Goal: Task Accomplishment & Management: Use online tool/utility

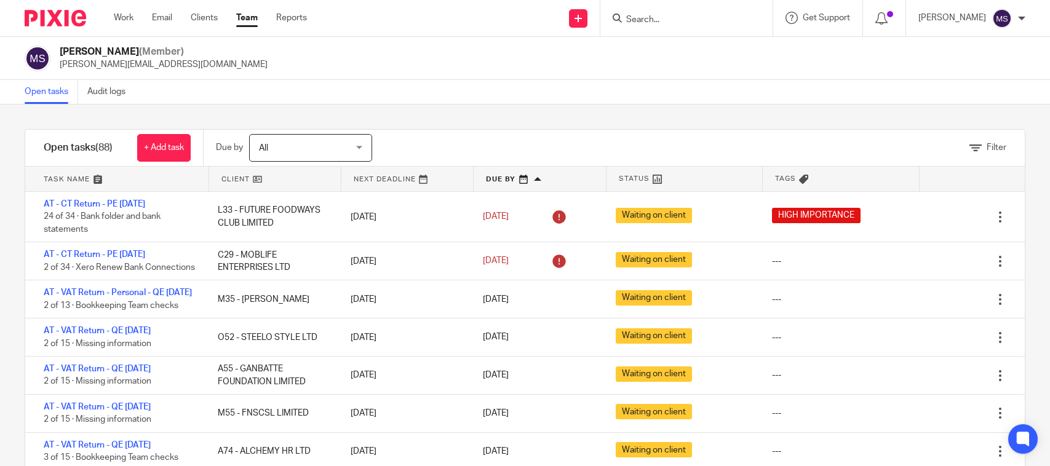
click at [999, 23] on img at bounding box center [1002, 19] width 20 height 20
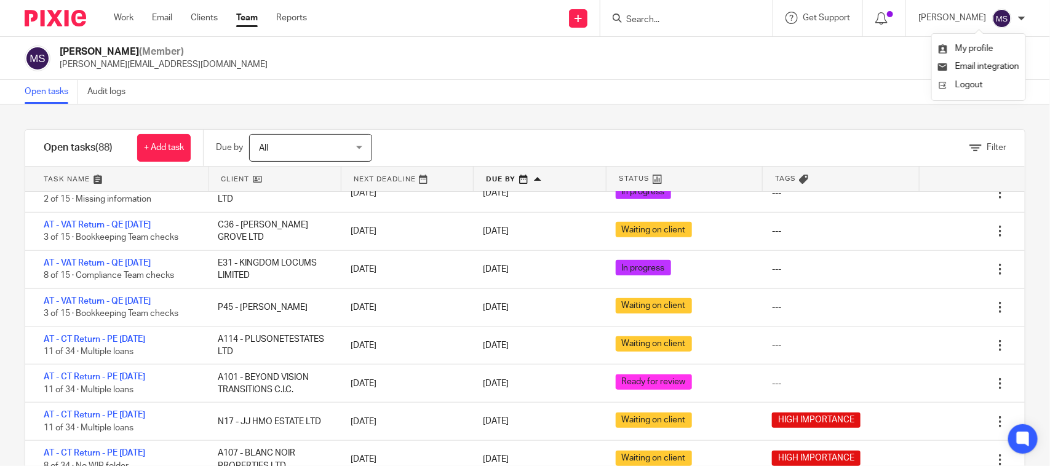
click at [868, 60] on div "Manasvi Shah (Member) manasvi@confiancebizsol.in" at bounding box center [525, 59] width 1000 height 26
click at [297, 17] on link "Reports" at bounding box center [291, 18] width 31 height 12
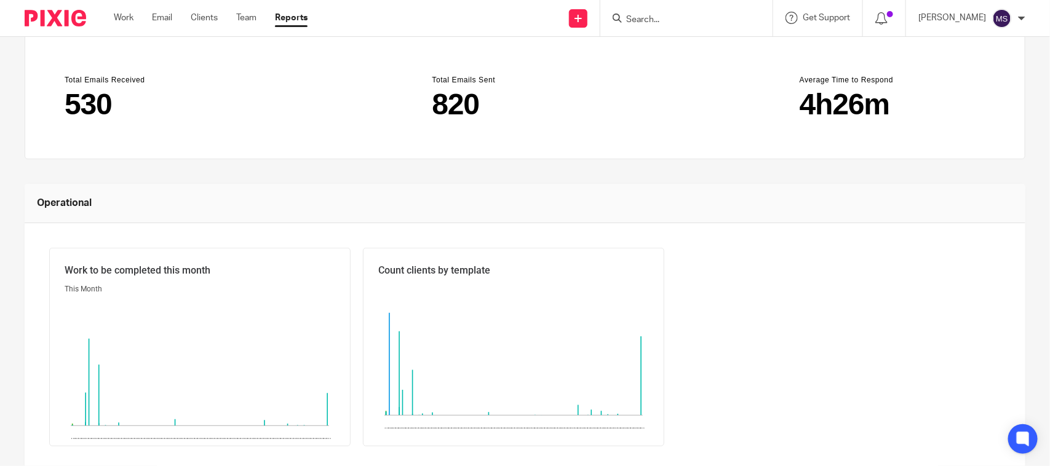
scroll to position [28, 0]
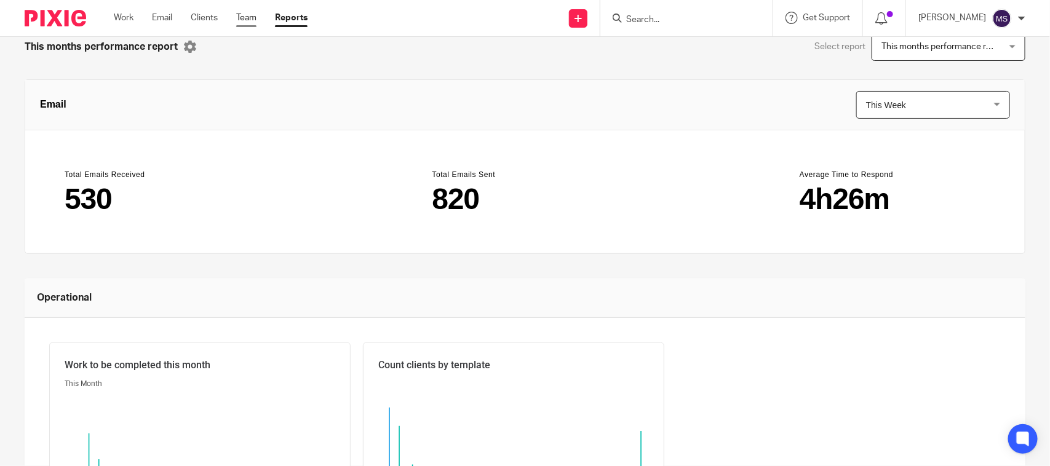
click at [237, 20] on link "Team" at bounding box center [246, 18] width 20 height 12
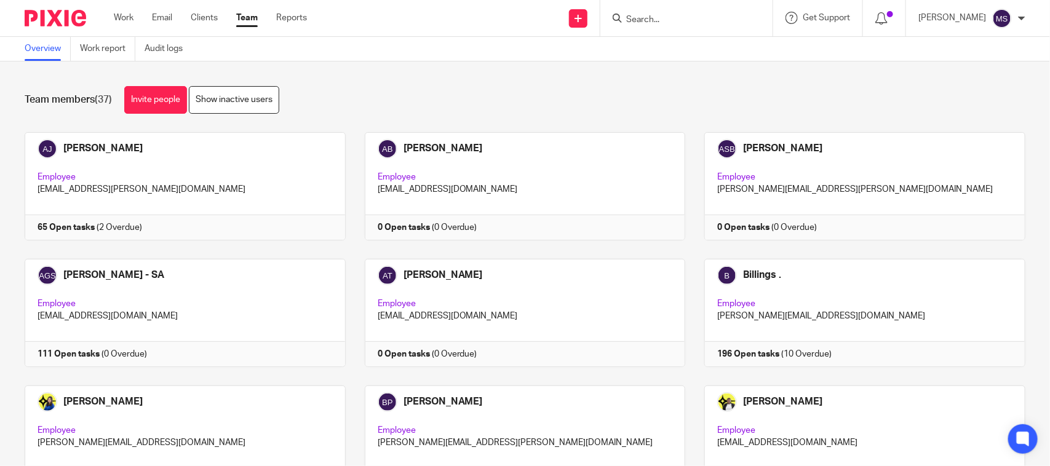
click at [488, 57] on div "Overview Work report Audit logs" at bounding box center [525, 49] width 1050 height 25
click at [834, 20] on span "Get Support" at bounding box center [825, 18] width 47 height 9
click at [827, 95] on span "Access the academy" at bounding box center [811, 96] width 104 height 13
click at [844, 22] on span "Get Support" at bounding box center [825, 18] width 47 height 9
click at [700, 84] on div "Team members (37) Invite people Show inactive users Invite team members Add inv…" at bounding box center [525, 263] width 1050 height 405
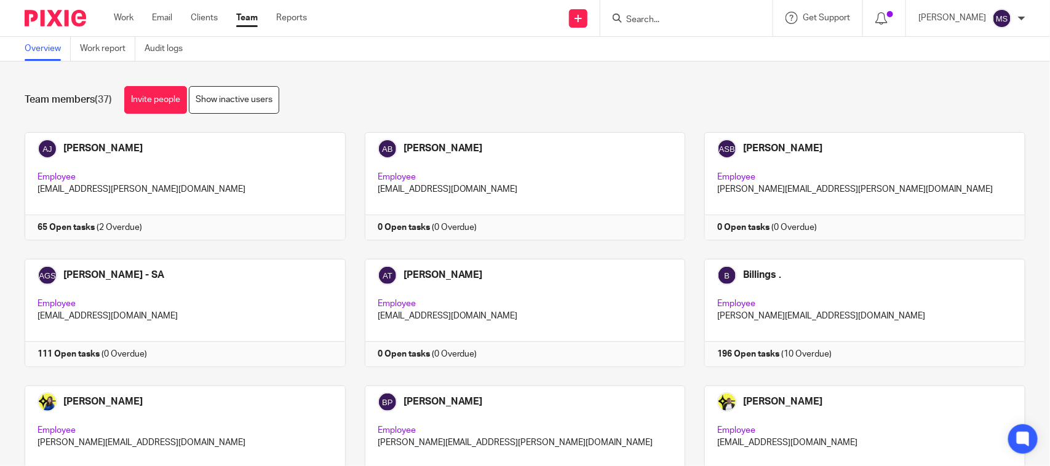
click at [569, 69] on div "Team members (37) Invite people Show inactive users Invite team members Add inv…" at bounding box center [525, 263] width 1050 height 405
click at [449, 72] on div "Team members (37) Invite people Show inactive users Invite team members Add inv…" at bounding box center [525, 263] width 1050 height 405
click at [416, 74] on div "Team members (37) Invite people Show inactive users Invite team members Add inv…" at bounding box center [525, 263] width 1050 height 405
click at [496, 86] on div "Team members (37) Invite people Show inactive users" at bounding box center [525, 100] width 1000 height 28
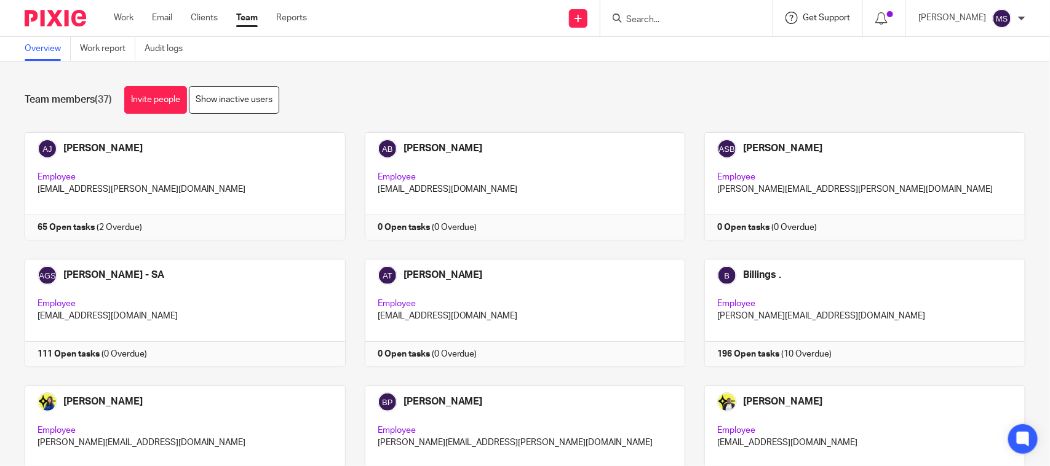
click at [842, 14] on span "Get Support" at bounding box center [825, 18] width 47 height 9
click at [469, 97] on div "Team members (37) Invite people Show inactive users" at bounding box center [525, 100] width 1000 height 28
click at [483, 87] on div "Team members (37) Invite people Show inactive users" at bounding box center [525, 100] width 1000 height 28
click at [474, 77] on div "Team members (37) Invite people Show inactive users Invite team members Add inv…" at bounding box center [525, 263] width 1050 height 405
click at [459, 92] on div "Team members (37) Invite people Show inactive users" at bounding box center [525, 100] width 1000 height 28
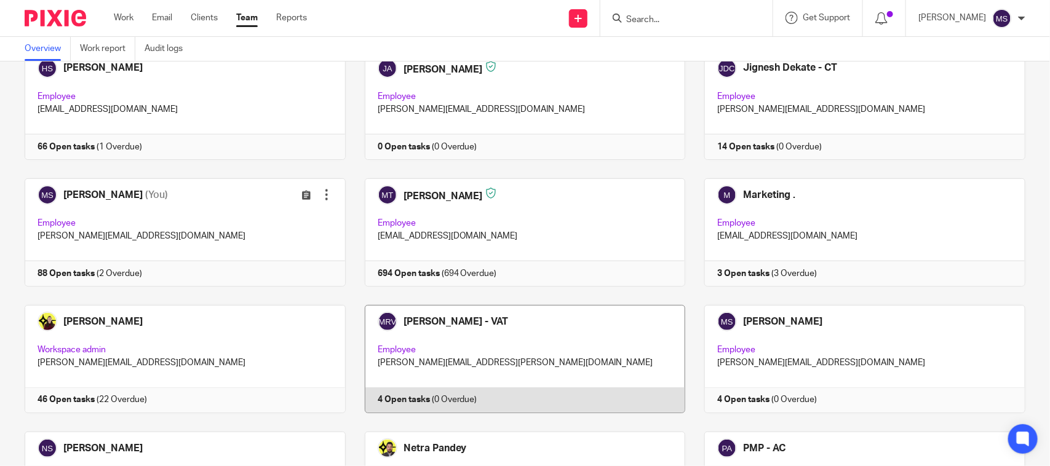
scroll to position [692, 0]
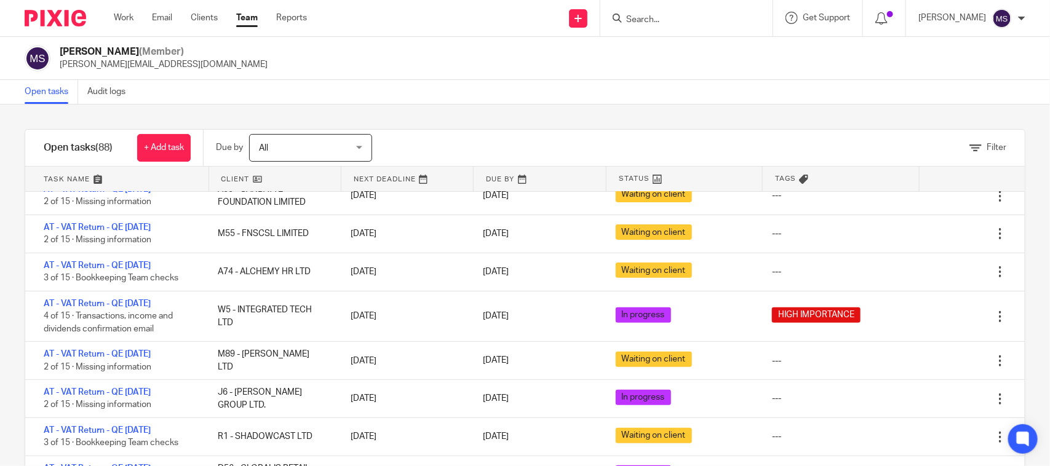
scroll to position [154, 0]
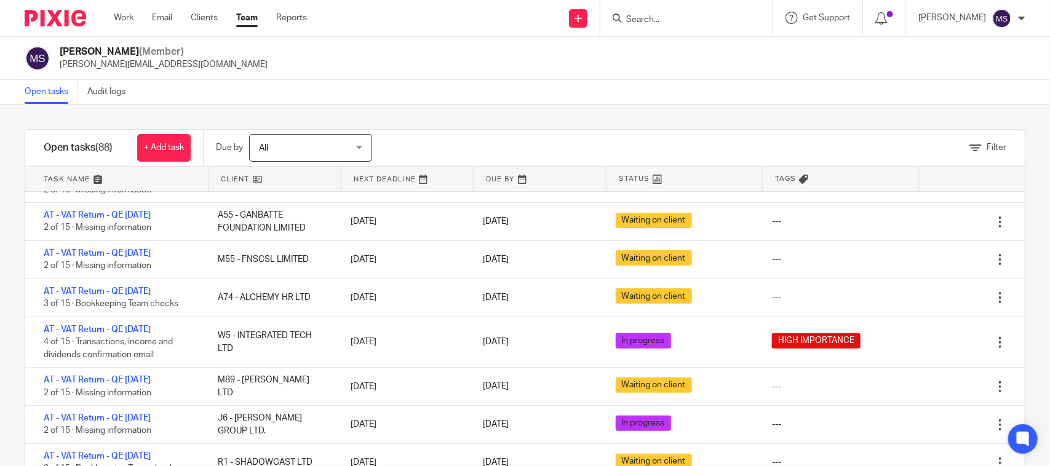
click at [647, 25] on input "Search" at bounding box center [680, 20] width 111 height 11
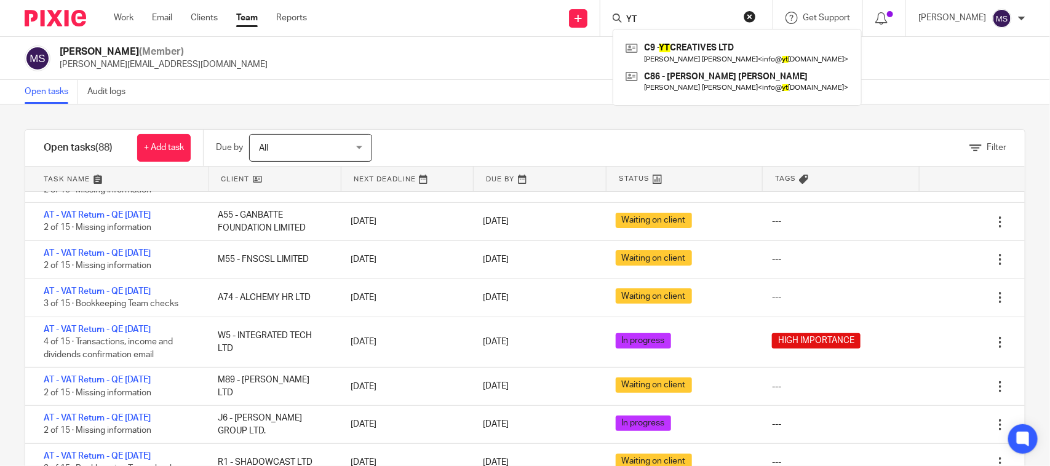
type input "Y"
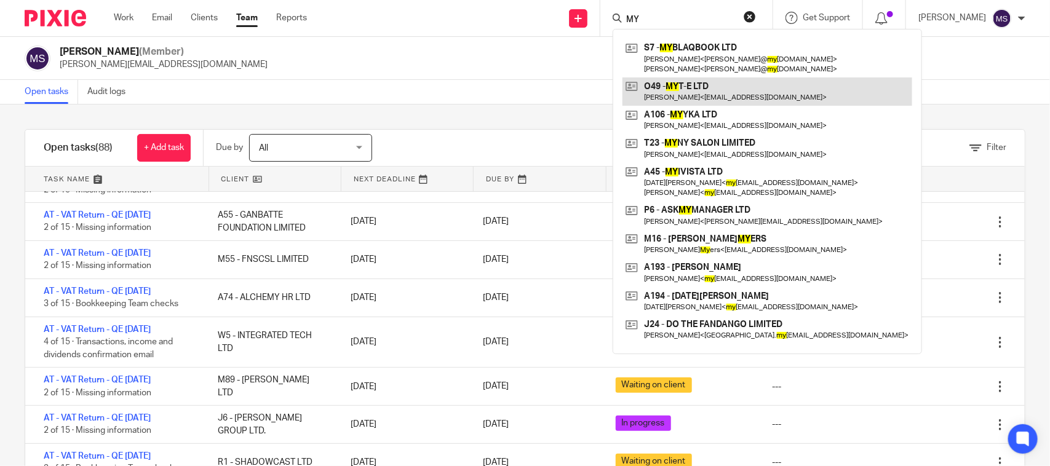
type input "MY"
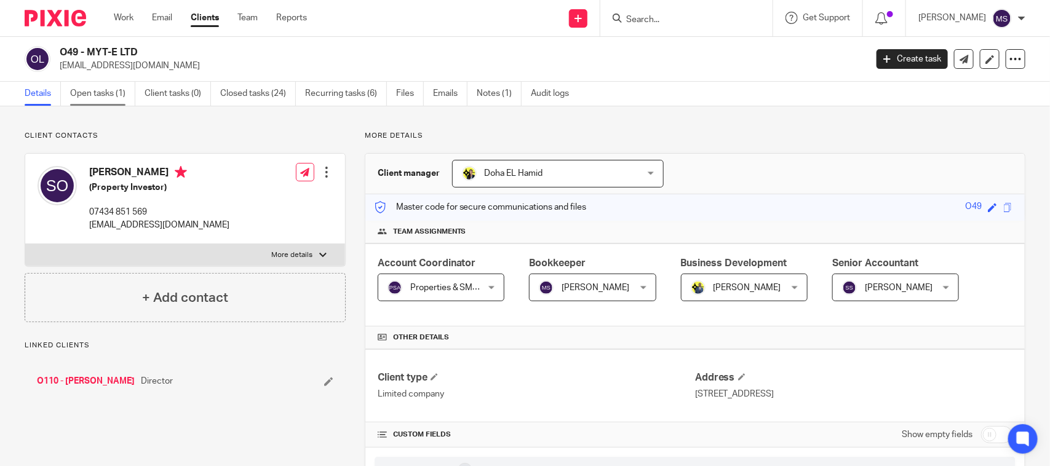
click at [109, 87] on link "Open tasks (1)" at bounding box center [102, 94] width 65 height 24
